Goal: Find specific page/section: Find specific page/section

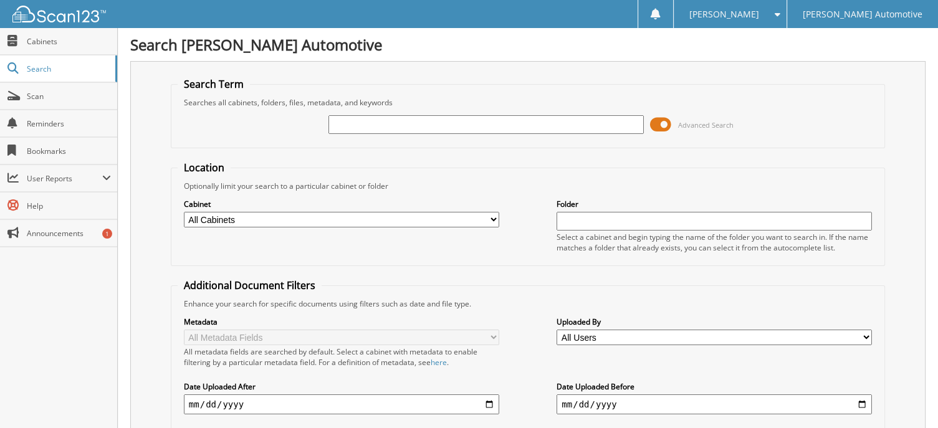
click at [364, 128] on input "text" at bounding box center [485, 124] width 315 height 19
type input "CM338547"
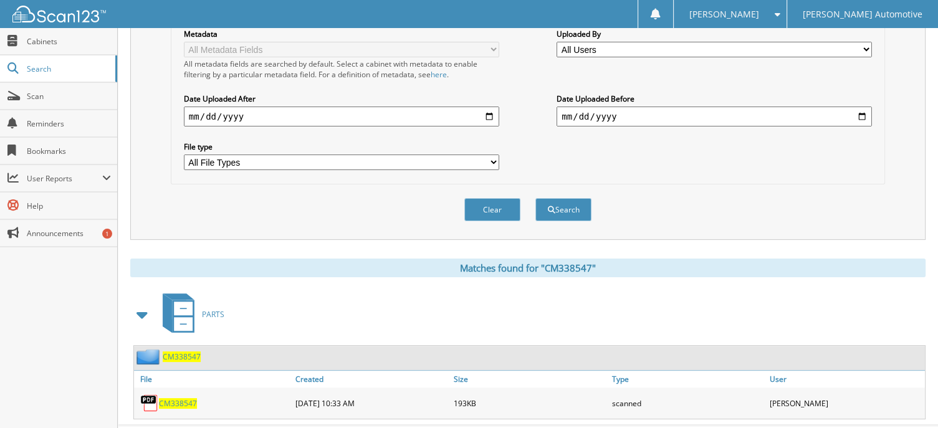
scroll to position [303, 0]
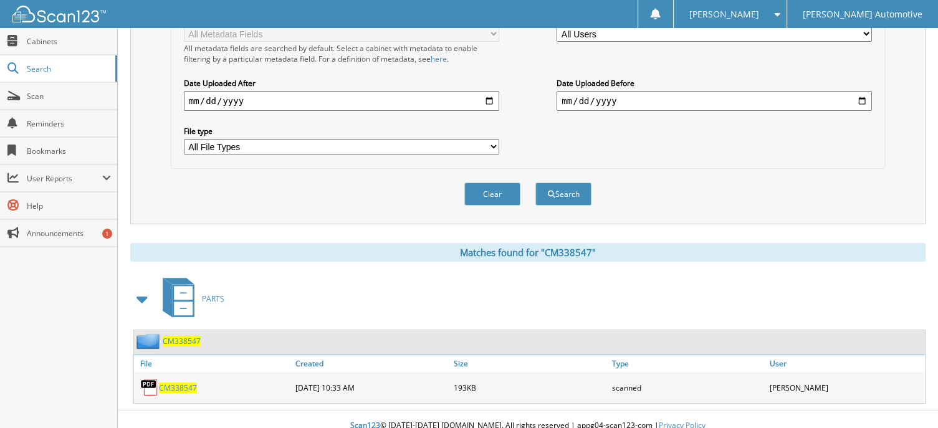
click at [176, 382] on span "CM338547" at bounding box center [178, 387] width 38 height 11
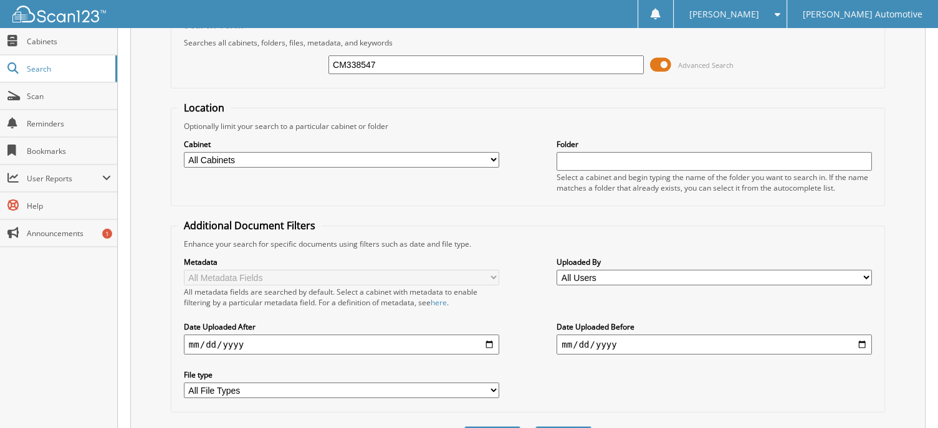
scroll to position [0, 0]
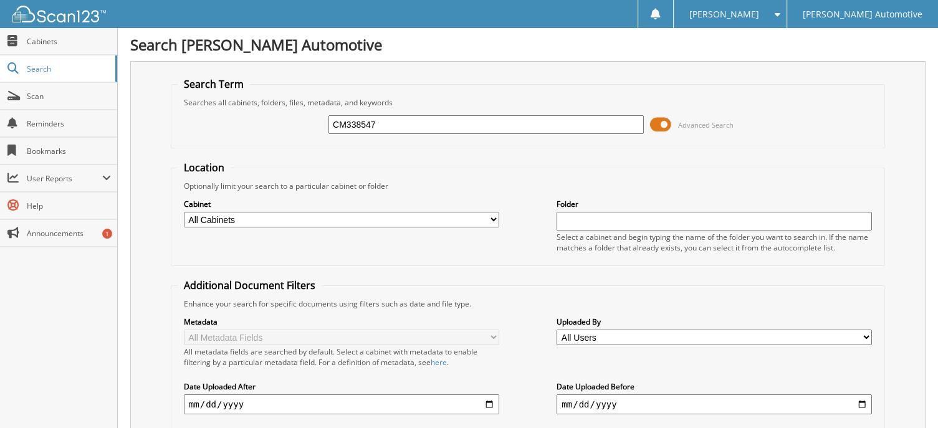
drag, startPoint x: 399, startPoint y: 125, endPoint x: 249, endPoint y: 125, distance: 149.5
click at [247, 125] on div "CM338547 Advanced Search" at bounding box center [528, 125] width 700 height 34
type input "590791"
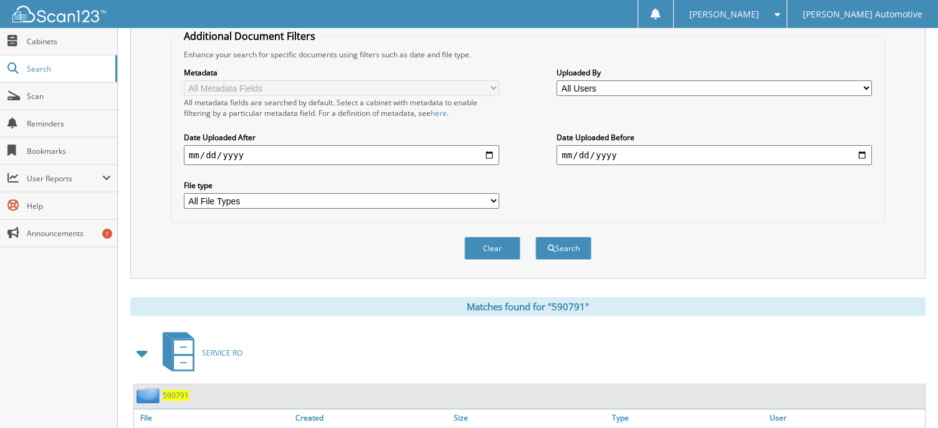
scroll to position [303, 0]
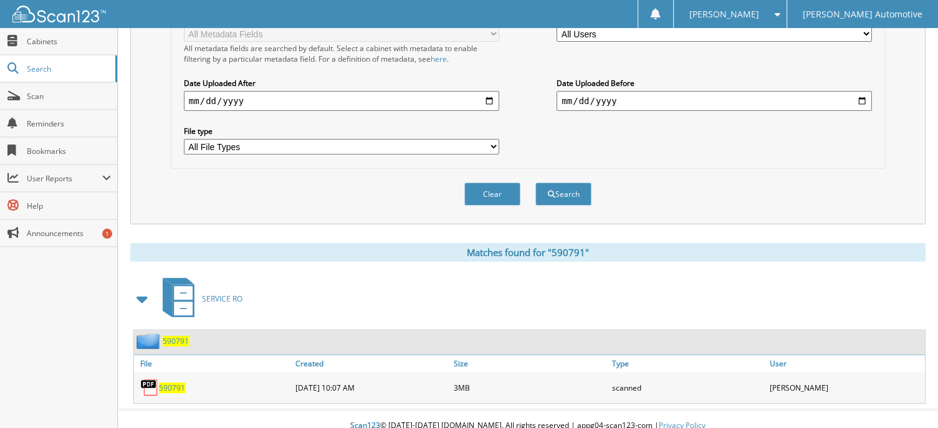
click at [171, 336] on span "590791" at bounding box center [176, 341] width 26 height 11
